Goal: Navigation & Orientation: Understand site structure

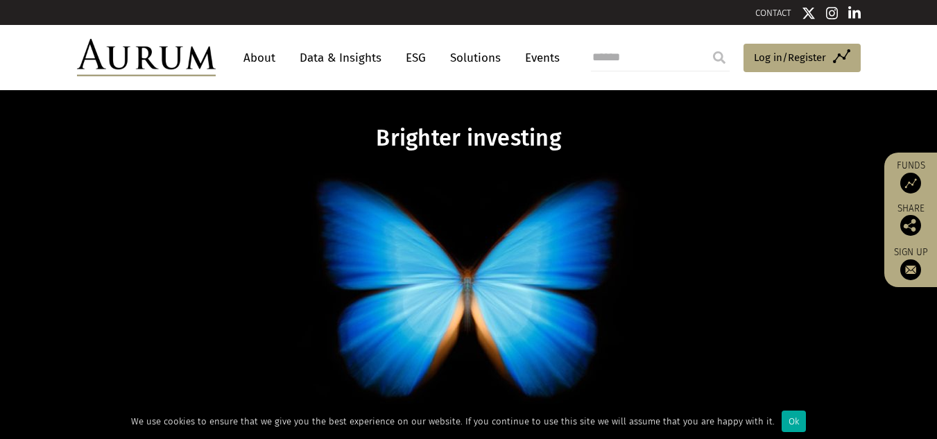
drag, startPoint x: 341, startPoint y: 50, endPoint x: 342, endPoint y: 99, distance: 49.2
click at [341, 50] on link "Data & Insights" at bounding box center [341, 58] width 96 height 26
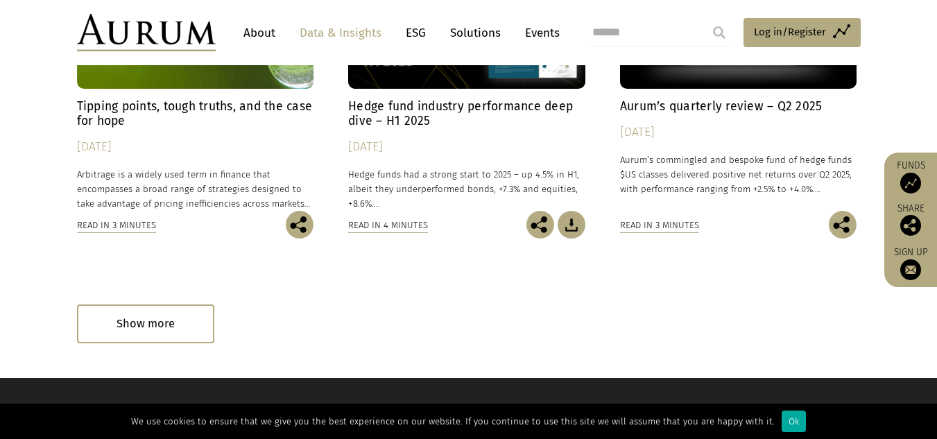
scroll to position [671, 0]
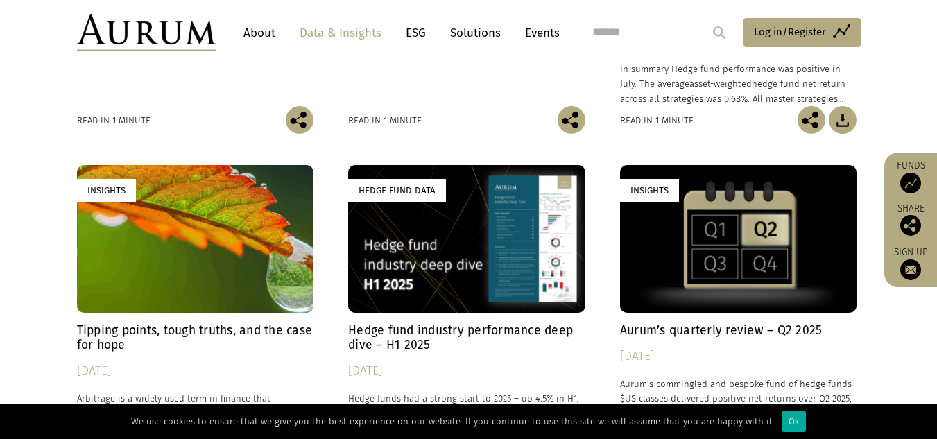
click at [476, 31] on link "Solutions" at bounding box center [475, 33] width 64 height 26
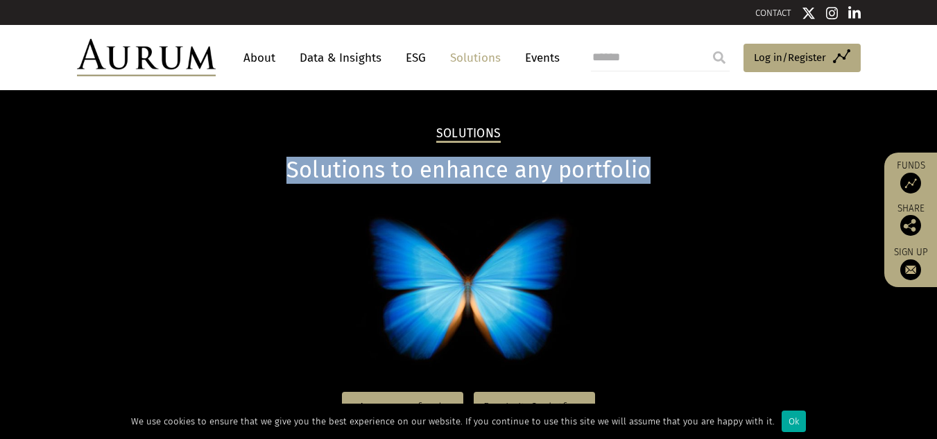
drag, startPoint x: 287, startPoint y: 171, endPoint x: 684, endPoint y: 175, distance: 396.7
click at [684, 175] on h1 "Solutions to enhance any portfolio" at bounding box center [469, 170] width 784 height 27
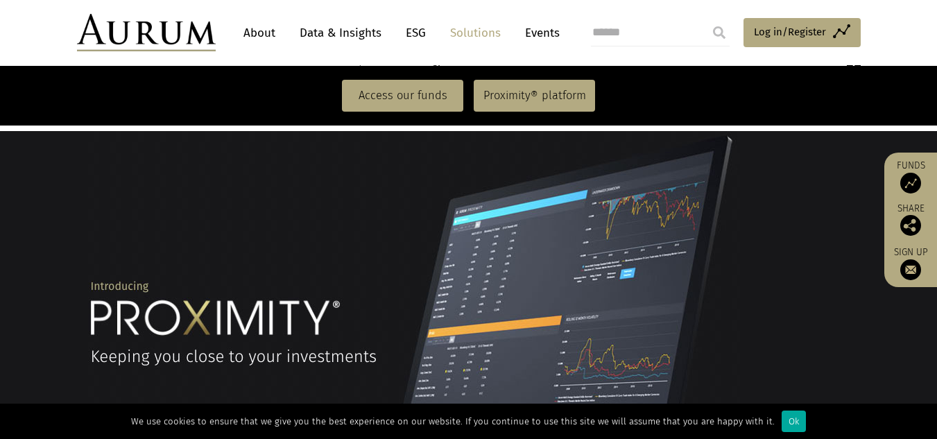
scroll to position [1040, 0]
